Goal: Find specific page/section: Find specific page/section

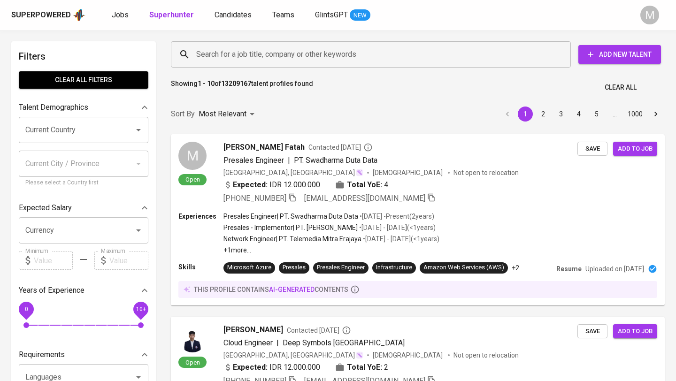
click at [34, 14] on div "Superpowered" at bounding box center [41, 15] width 60 height 11
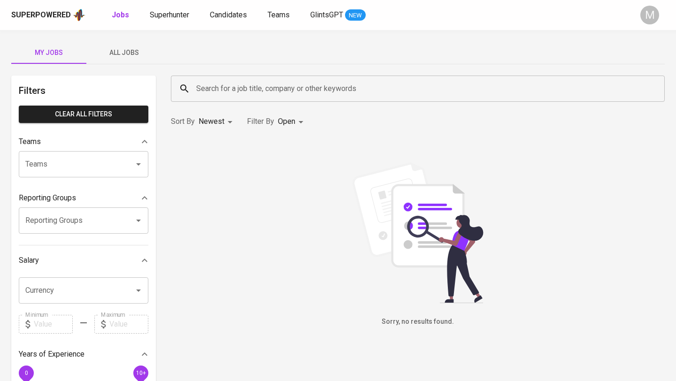
click at [53, 10] on div "Superpowered" at bounding box center [41, 15] width 60 height 11
click at [155, 14] on span "Superhunter" at bounding box center [169, 14] width 39 height 9
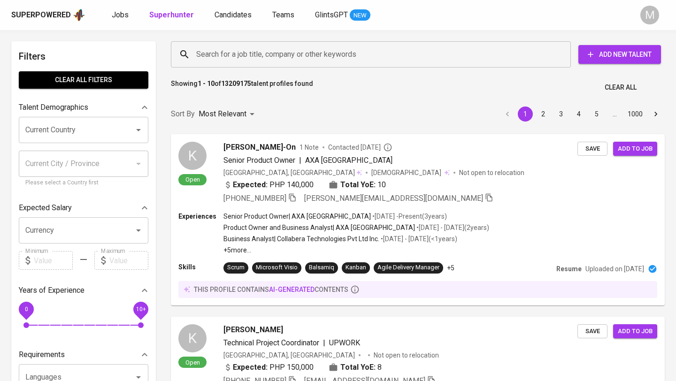
click at [236, 55] on input "Search for a job title, company or other keywords" at bounding box center [373, 55] width 358 height 18
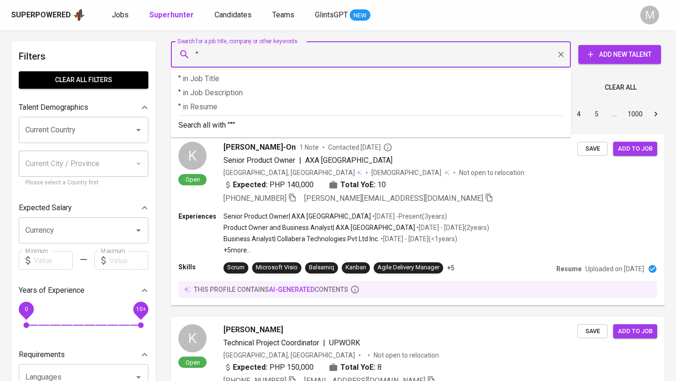
paste input "[PERSON_NAME]"
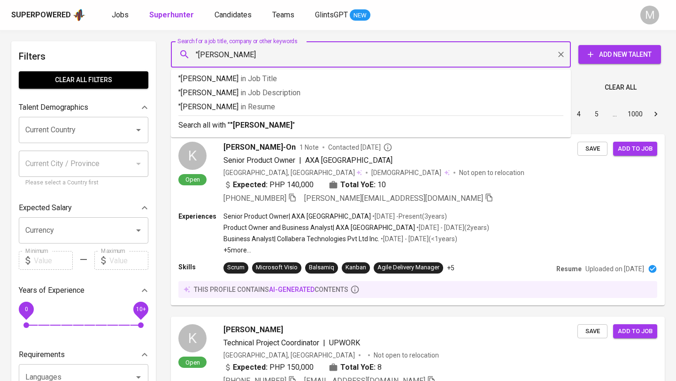
type input ""[PERSON_NAME]""
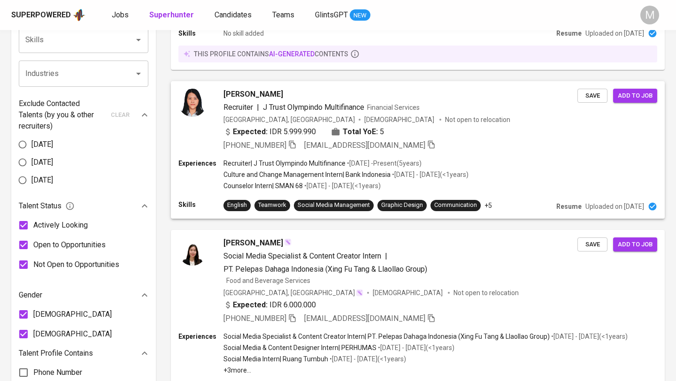
scroll to position [393, 0]
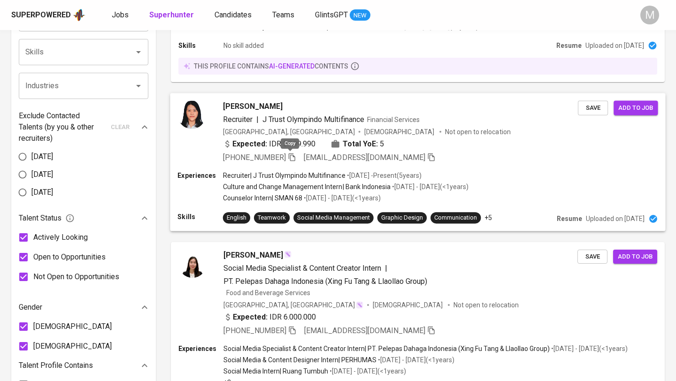
click at [291, 158] on icon "button" at bounding box center [292, 156] width 8 height 8
click at [290, 158] on icon "button" at bounding box center [292, 156] width 8 height 8
